Goal: Transaction & Acquisition: Purchase product/service

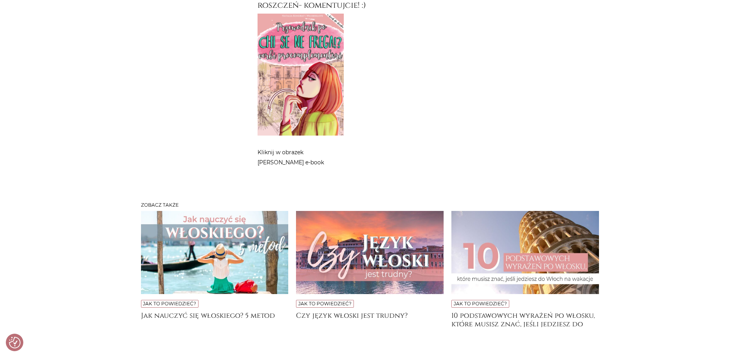
scroll to position [4010, 0]
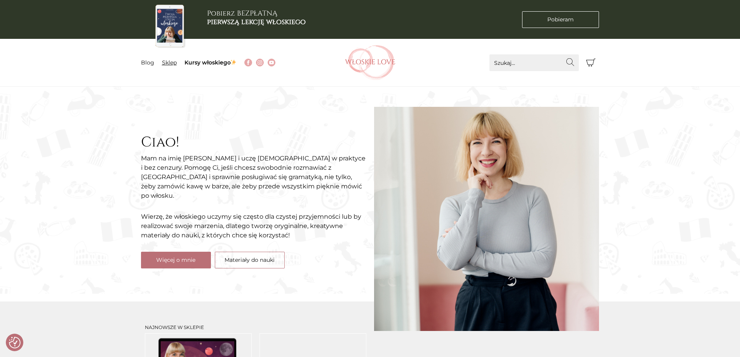
click at [168, 64] on link "Sklep" at bounding box center [169, 62] width 15 height 7
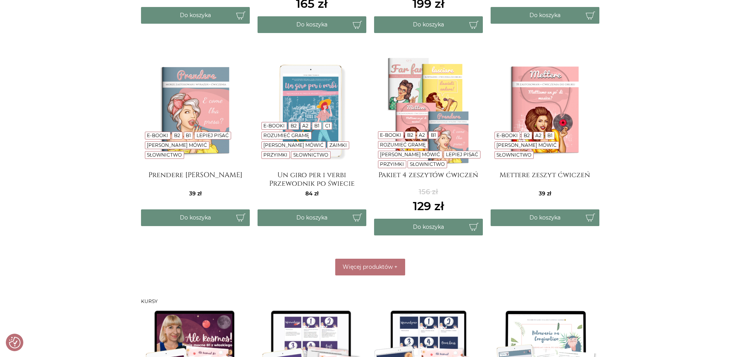
scroll to position [350, 0]
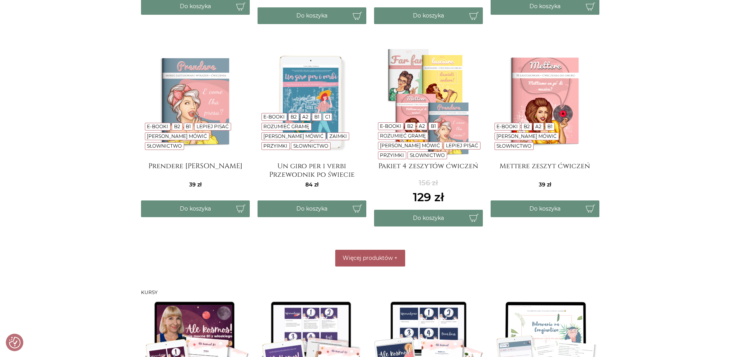
click at [377, 256] on span "Więcej produktów" at bounding box center [368, 258] width 50 height 7
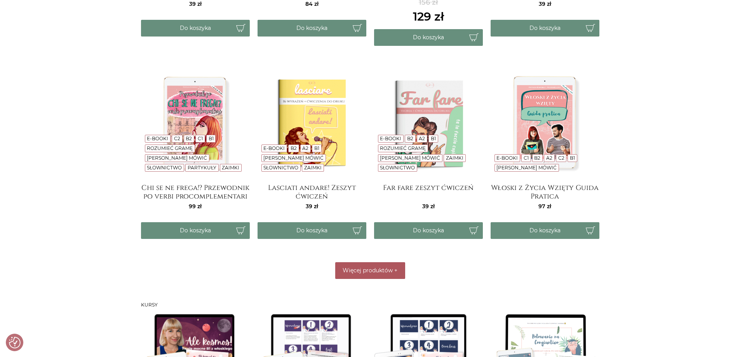
scroll to position [544, 0]
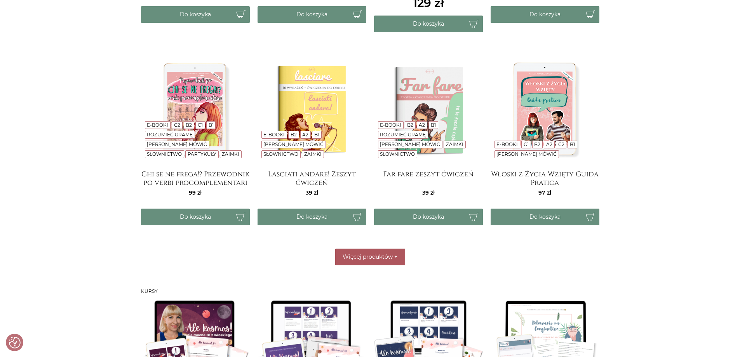
click at [377, 256] on span "Więcej produktów" at bounding box center [368, 256] width 50 height 7
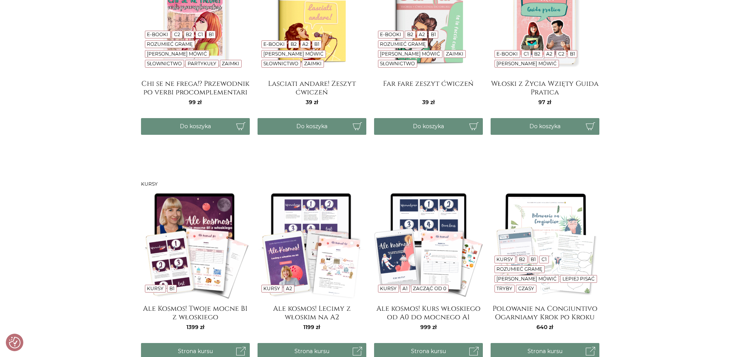
scroll to position [661, 0]
